Goal: Task Accomplishment & Management: Use online tool/utility

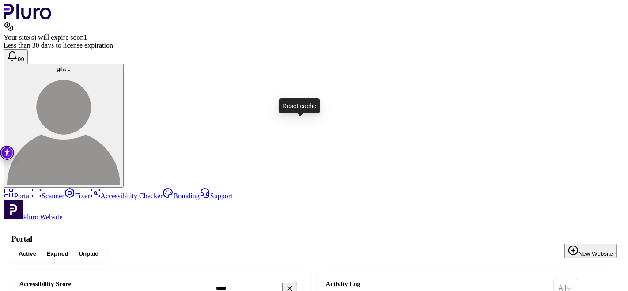
click at [34, 192] on link "Scanner" at bounding box center [48, 196] width 34 height 8
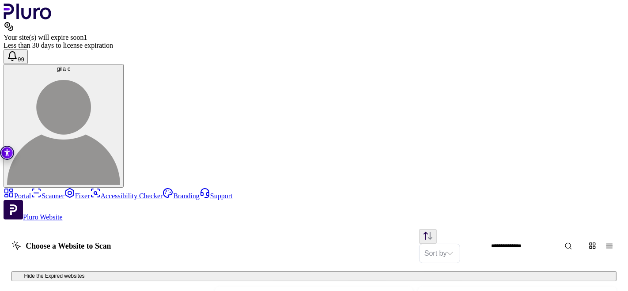
scroll to position [448, 0]
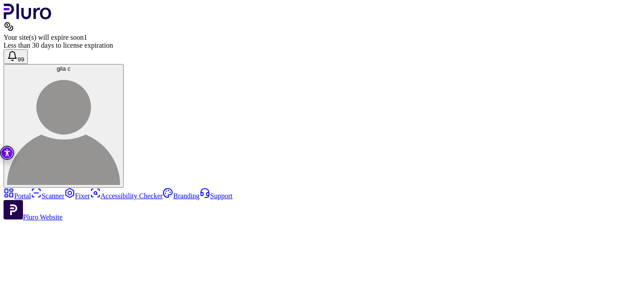
scroll to position [1, 0]
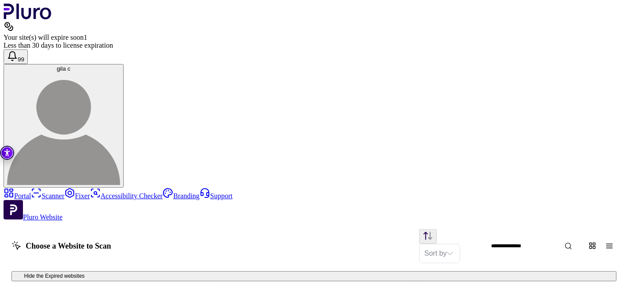
scroll to position [504, 0]
click at [22, 273] on span at bounding box center [18, 276] width 7 height 7
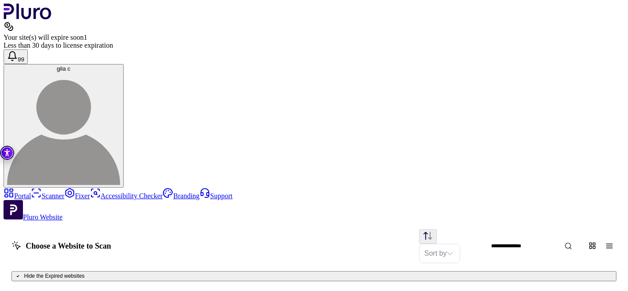
click at [21, 274] on icon at bounding box center [17, 276] width 5 height 5
click at [479, 271] on button "Hide the Expired websites" at bounding box center [313, 276] width 605 height 11
click at [31, 192] on link "Portal" at bounding box center [17, 196] width 27 height 8
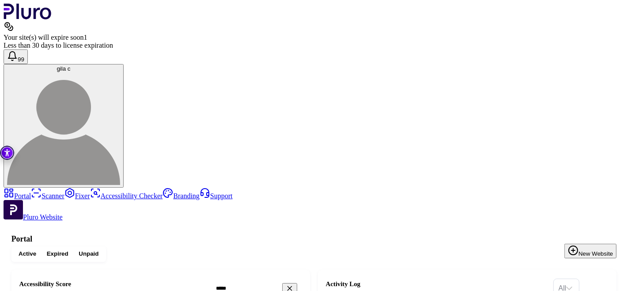
drag, startPoint x: 149, startPoint y: 122, endPoint x: 101, endPoint y: 116, distance: 48.1
copy h3 "[DOMAIN_NAME]"
click at [65, 192] on link "Fixer" at bounding box center [78, 196] width 26 height 8
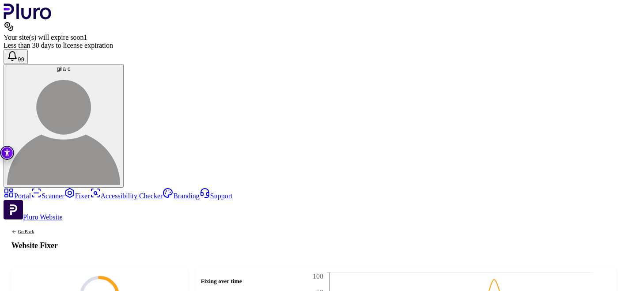
click at [31, 192] on link "Scanner" at bounding box center [48, 196] width 34 height 8
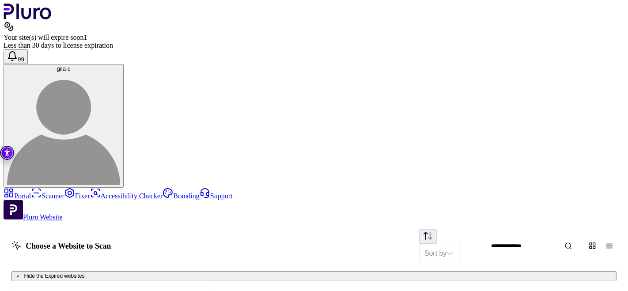
click at [21, 274] on icon at bounding box center [17, 276] width 5 height 5
click at [510, 239] on input "Website Search" at bounding box center [542, 246] width 113 height 14
type input "*****"
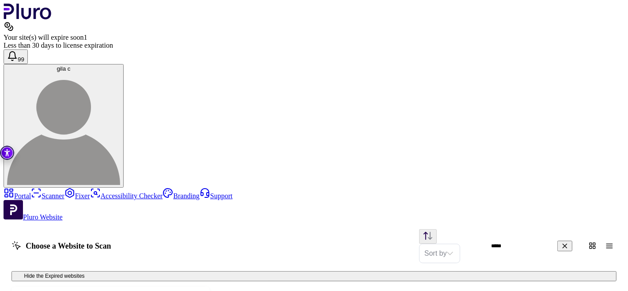
click at [124, 64] on button "gila c" at bounding box center [64, 126] width 120 height 124
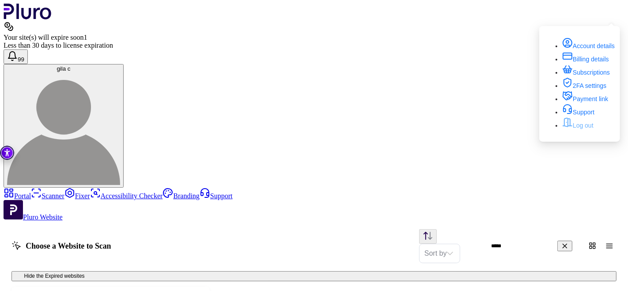
click at [588, 129] on link "Log out" at bounding box center [577, 125] width 31 height 7
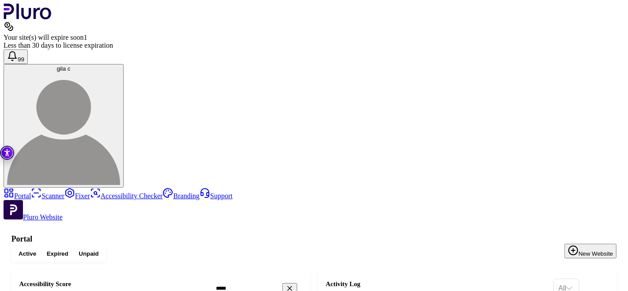
click at [52, 192] on link "Scanner" at bounding box center [48, 196] width 34 height 8
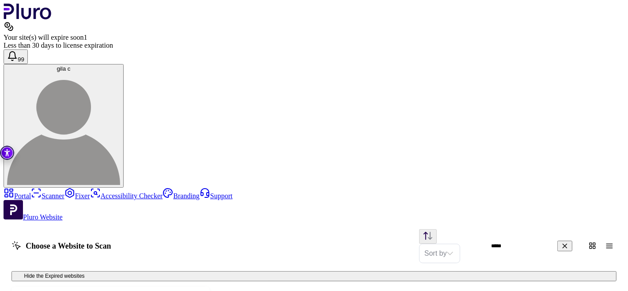
click at [216, 221] on div "Choose a Website to Scan Sort by ***** Hide the Expired websites shahar-malka.c…" at bounding box center [314, 287] width 621 height 133
click at [31, 192] on link "Portal" at bounding box center [17, 196] width 27 height 8
